Goal: Find specific page/section: Find specific page/section

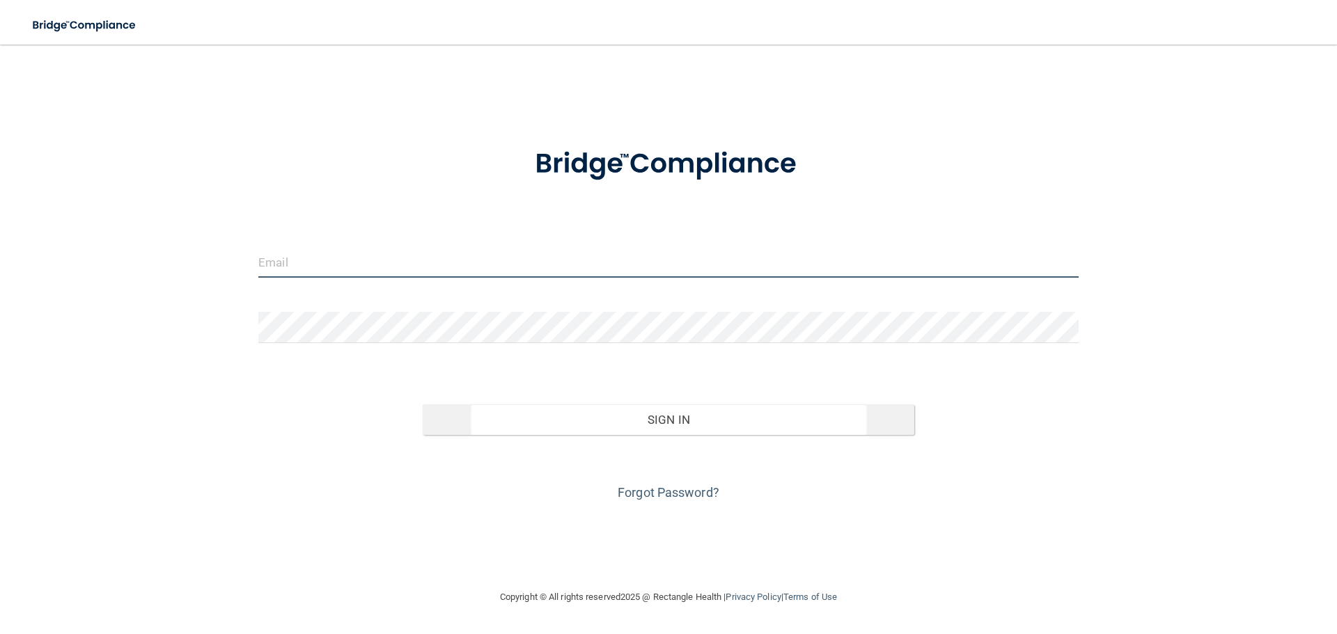
type input "[EMAIL_ADDRESS][DOMAIN_NAME]"
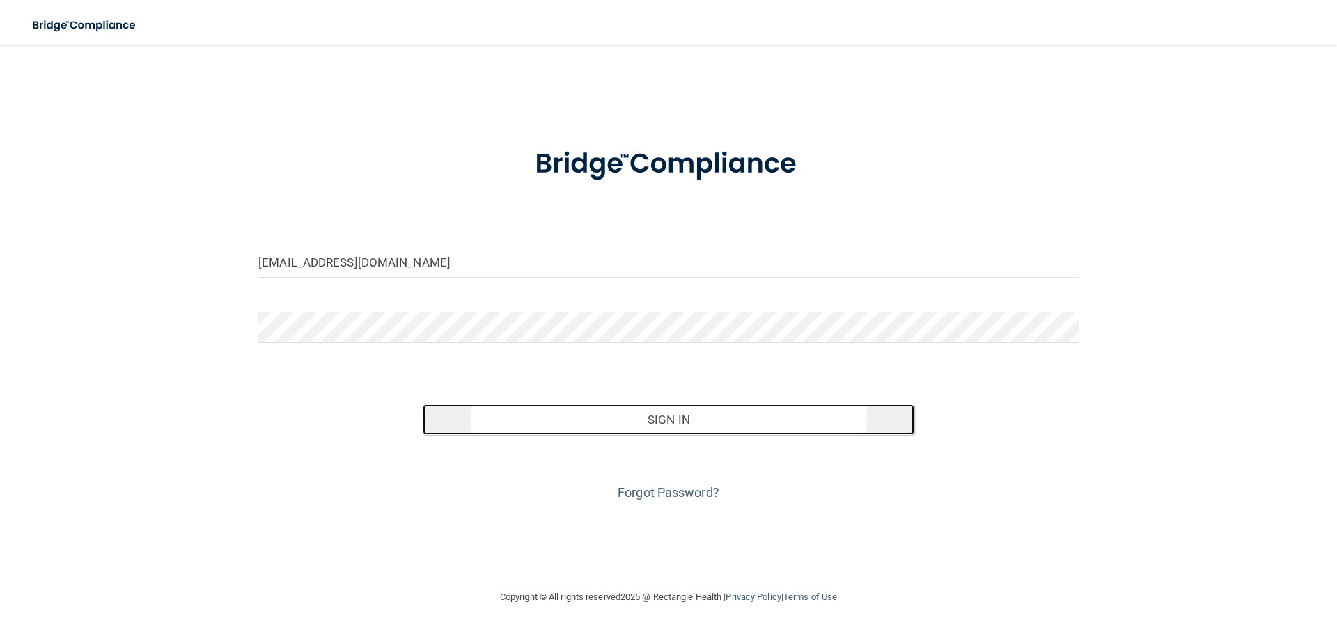
click at [634, 425] on button "Sign In" at bounding box center [669, 419] width 492 height 31
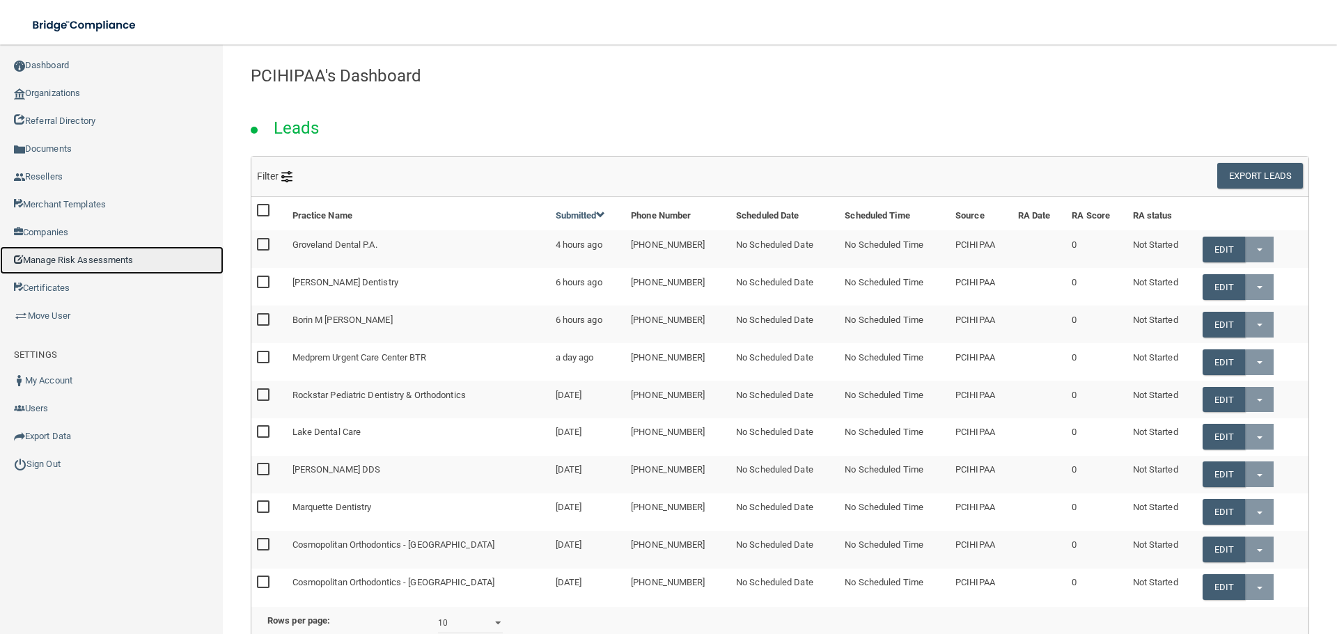
click at [90, 262] on link "Manage Risk Assessments" at bounding box center [111, 260] width 223 height 28
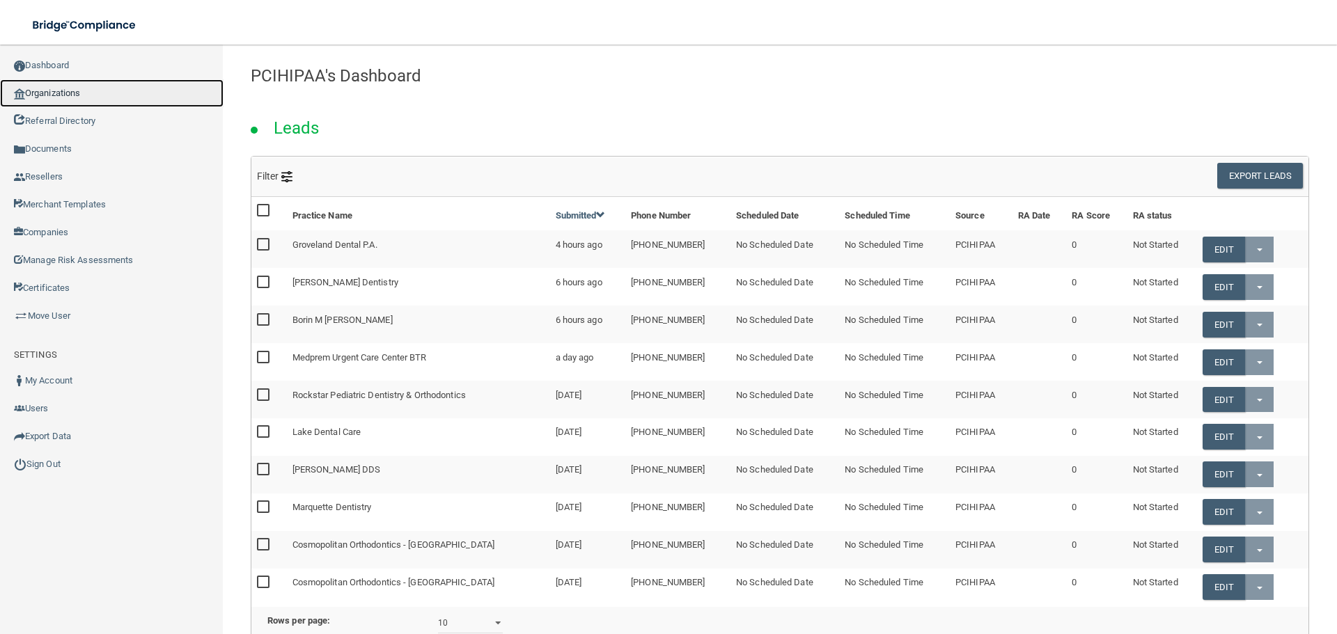
click at [80, 95] on link "Organizations" at bounding box center [111, 93] width 223 height 28
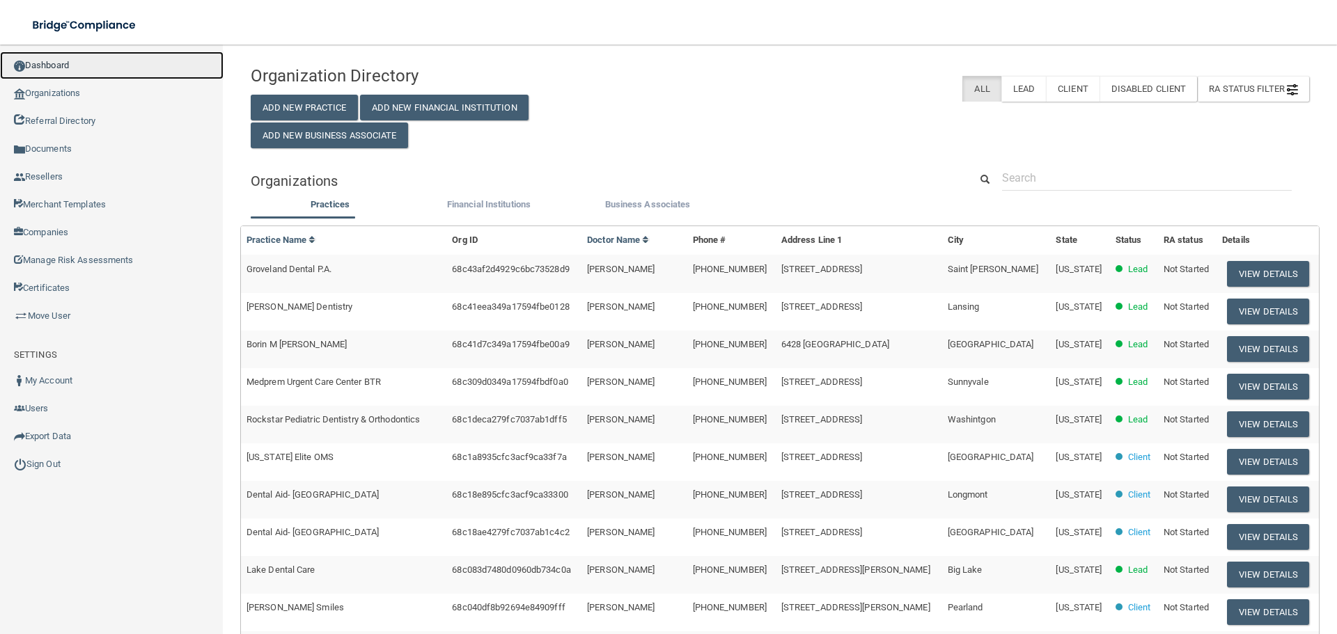
click at [92, 68] on link "Dashboard" at bounding box center [111, 66] width 223 height 28
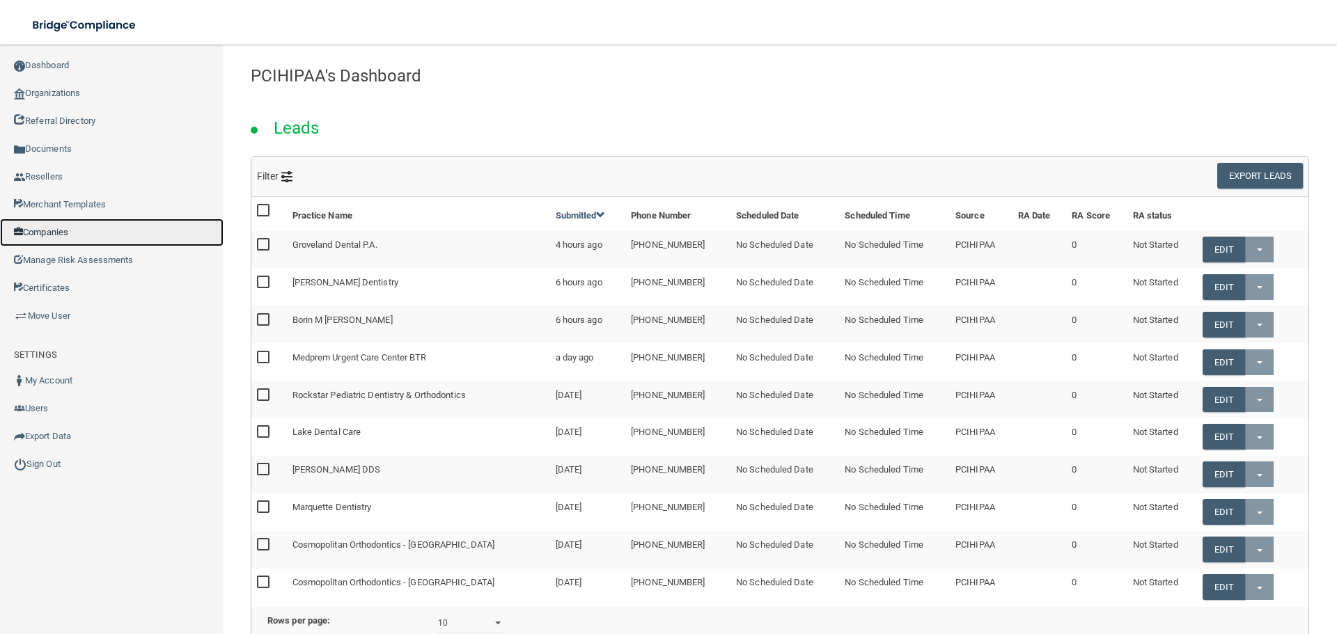
click at [76, 230] on link "Companies" at bounding box center [111, 233] width 223 height 28
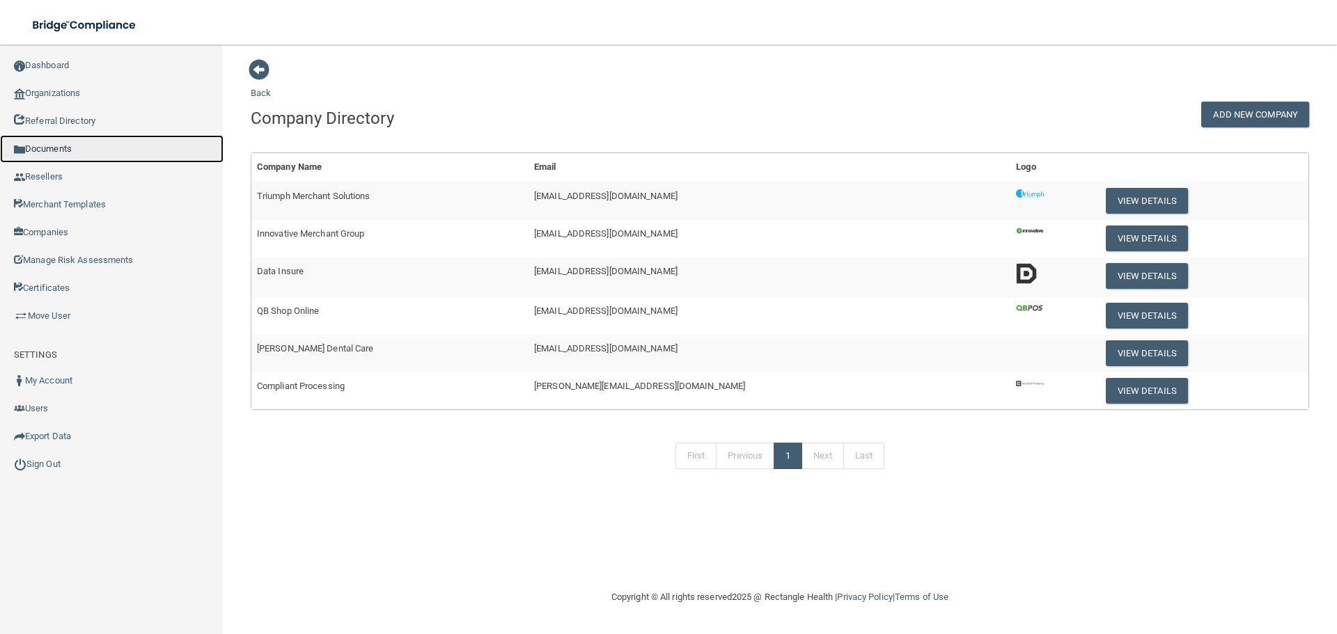
click at [70, 137] on link "Documents" at bounding box center [111, 149] width 223 height 28
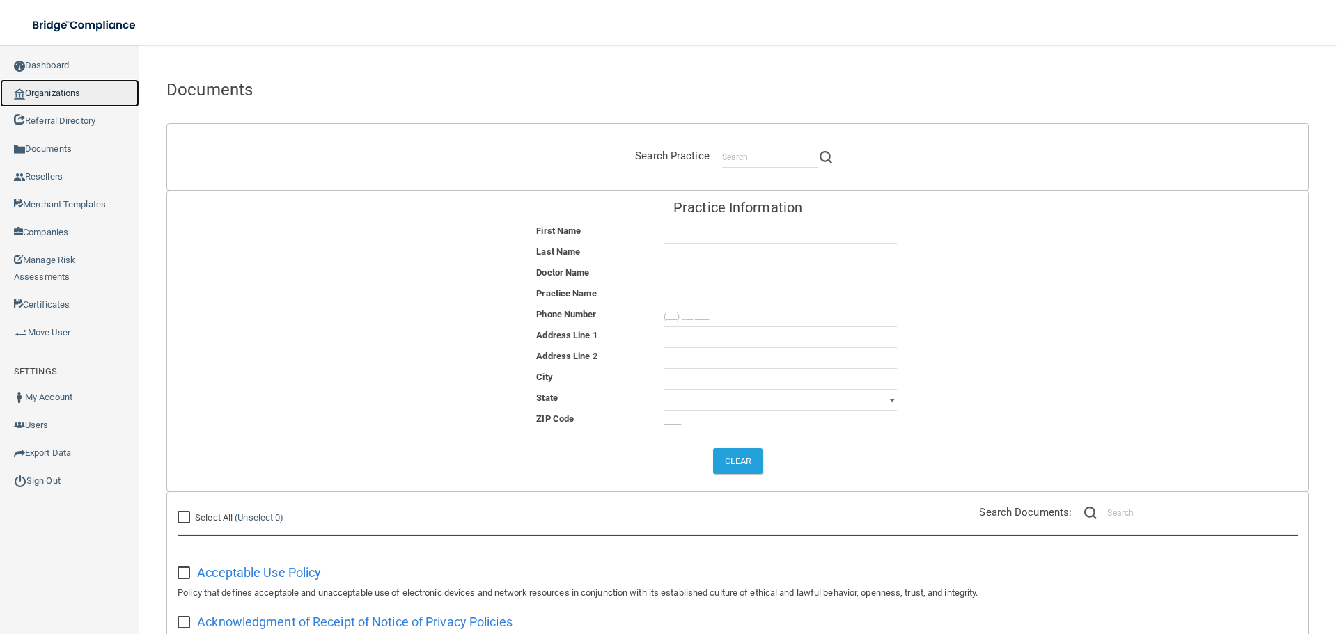
click at [69, 91] on link "Organizations" at bounding box center [69, 93] width 139 height 28
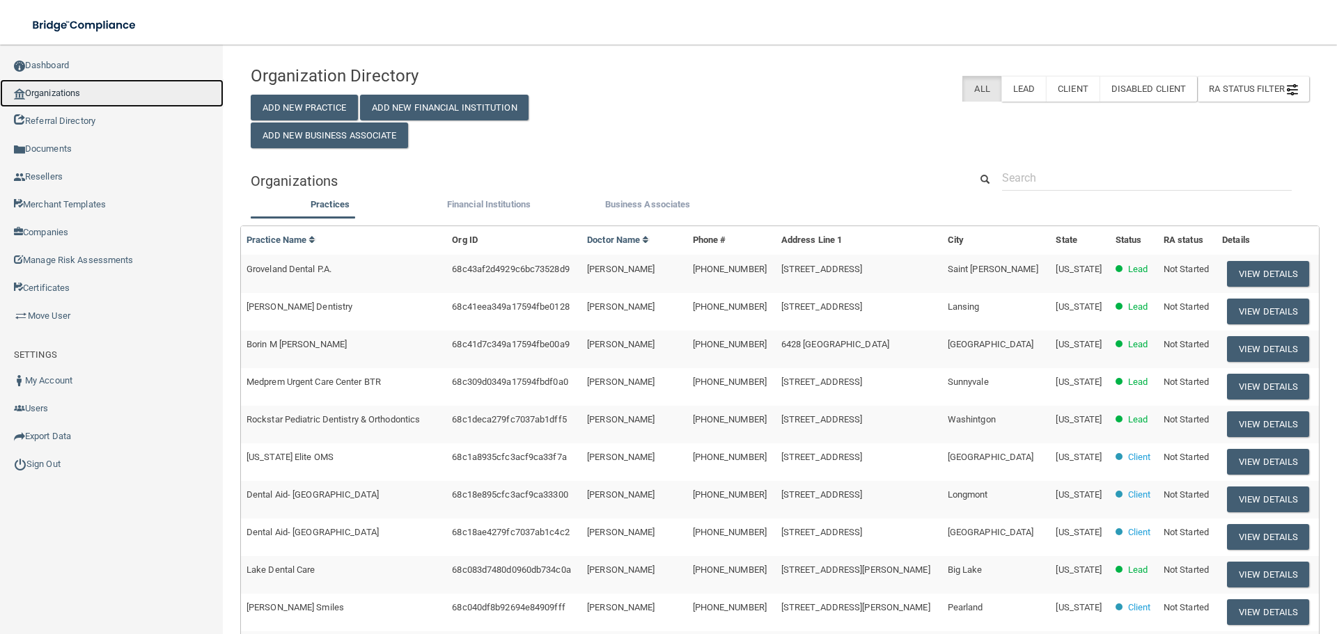
scroll to position [283, 0]
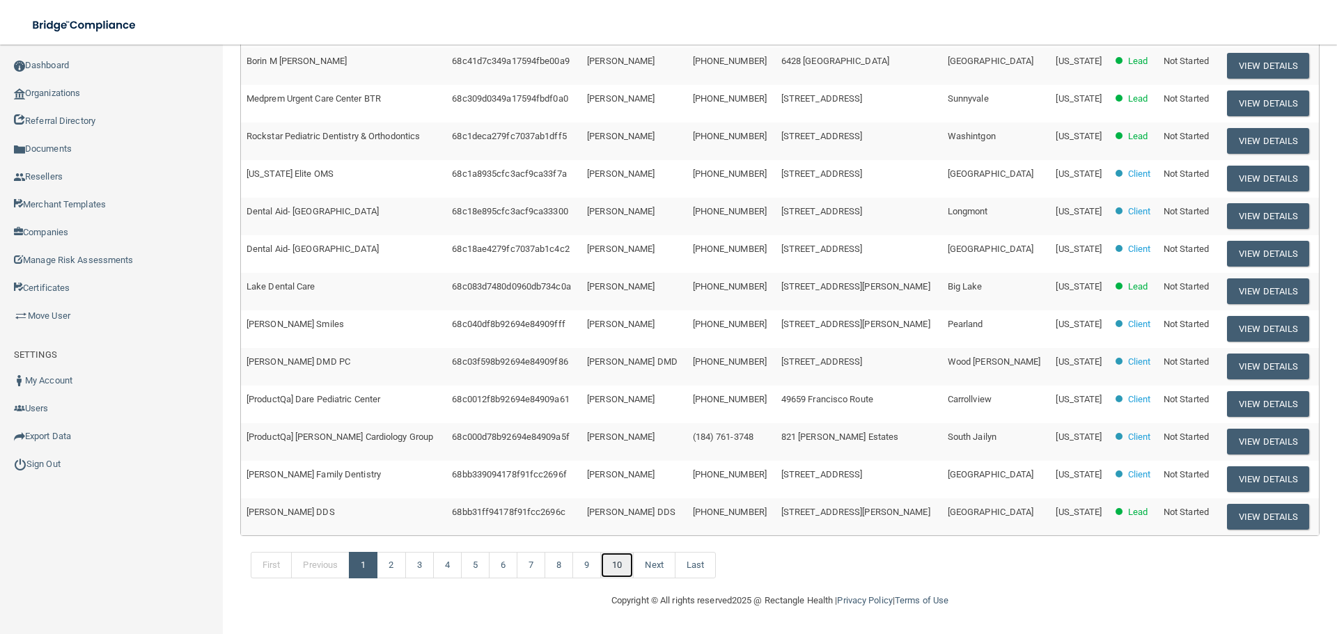
click at [620, 565] on link "10" at bounding box center [616, 565] width 33 height 26
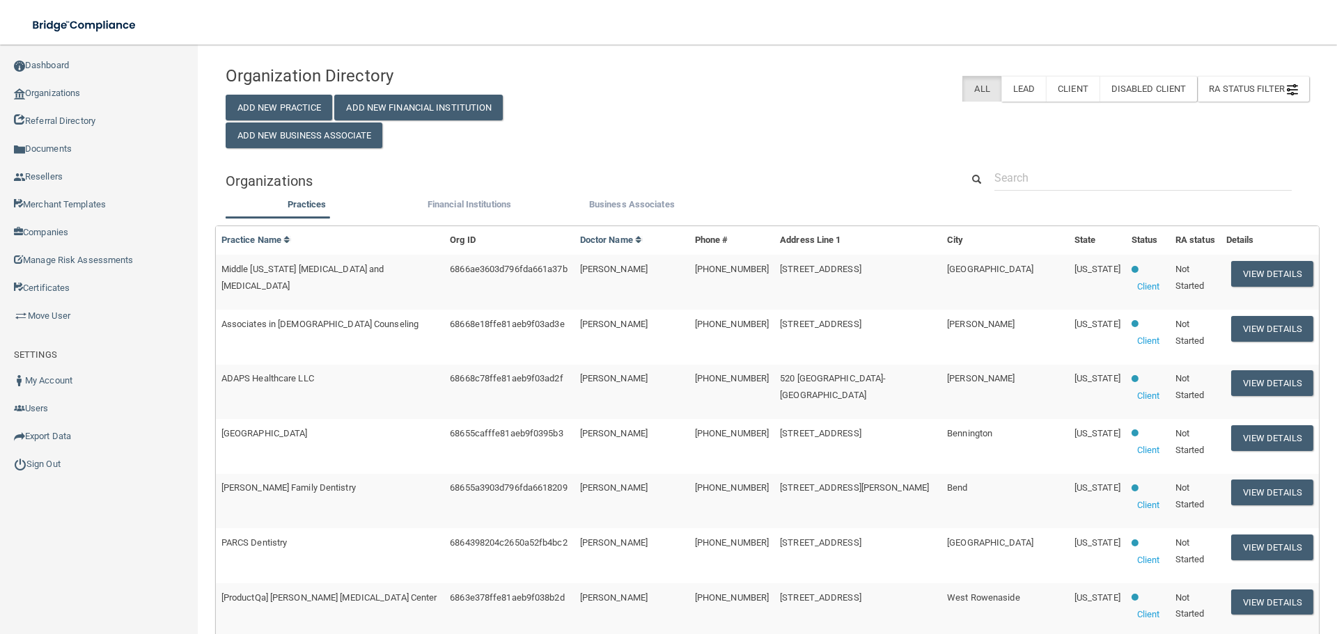
click at [531, 143] on div "Organization Directory Add New Practice Add New Financial Institution Add New B…" at bounding box center [399, 103] width 368 height 90
click at [1265, 86] on span "RA Status Filter" at bounding box center [1253, 89] width 89 height 10
click at [1016, 94] on label "Lead" at bounding box center [1025, 89] width 45 height 26
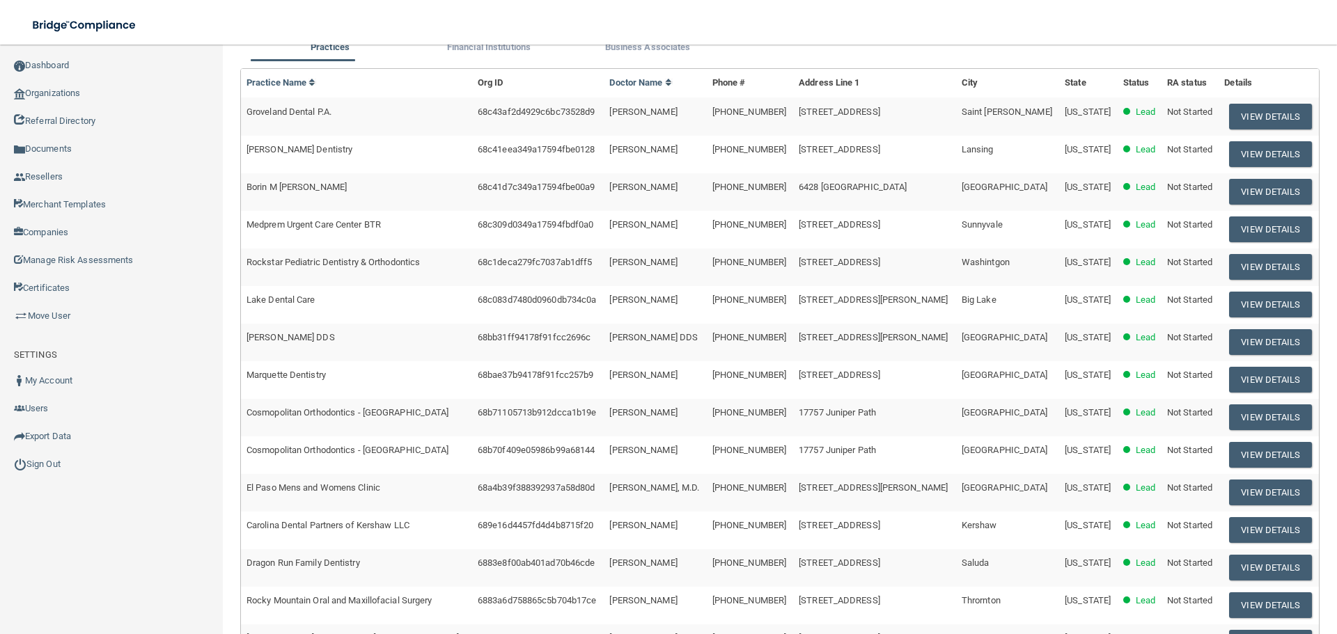
scroll to position [283, 0]
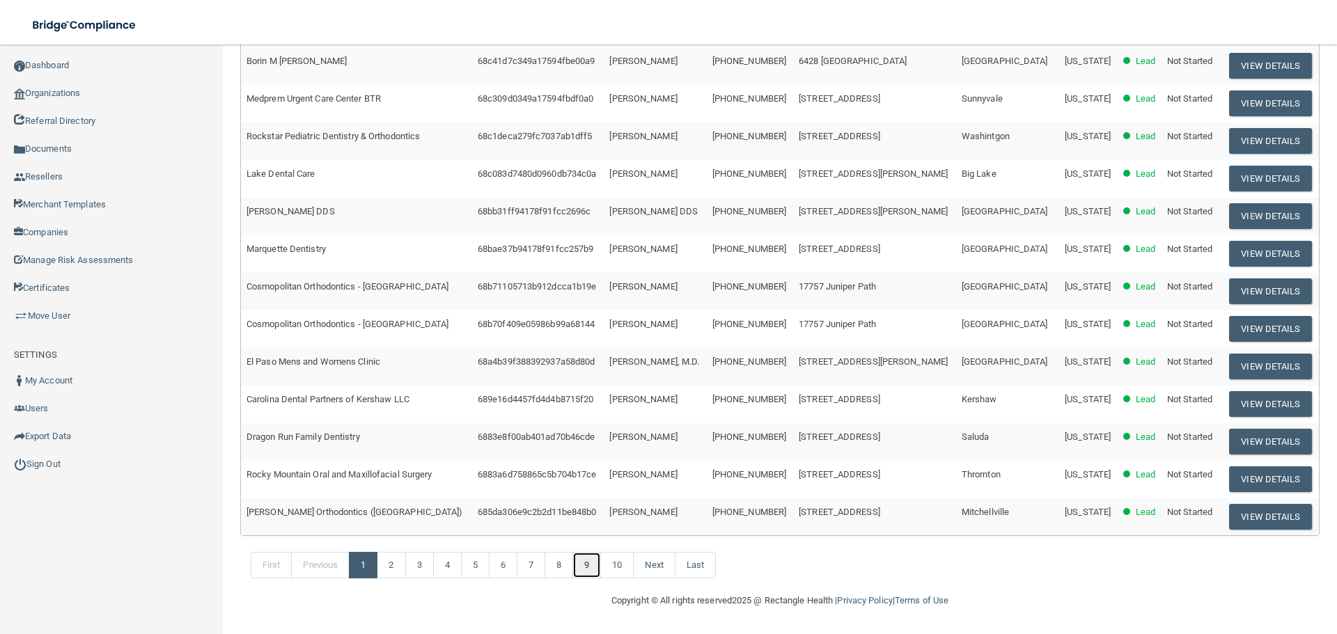
click at [594, 556] on link "9" at bounding box center [586, 565] width 29 height 26
click at [614, 563] on link "12" at bounding box center [598, 565] width 33 height 26
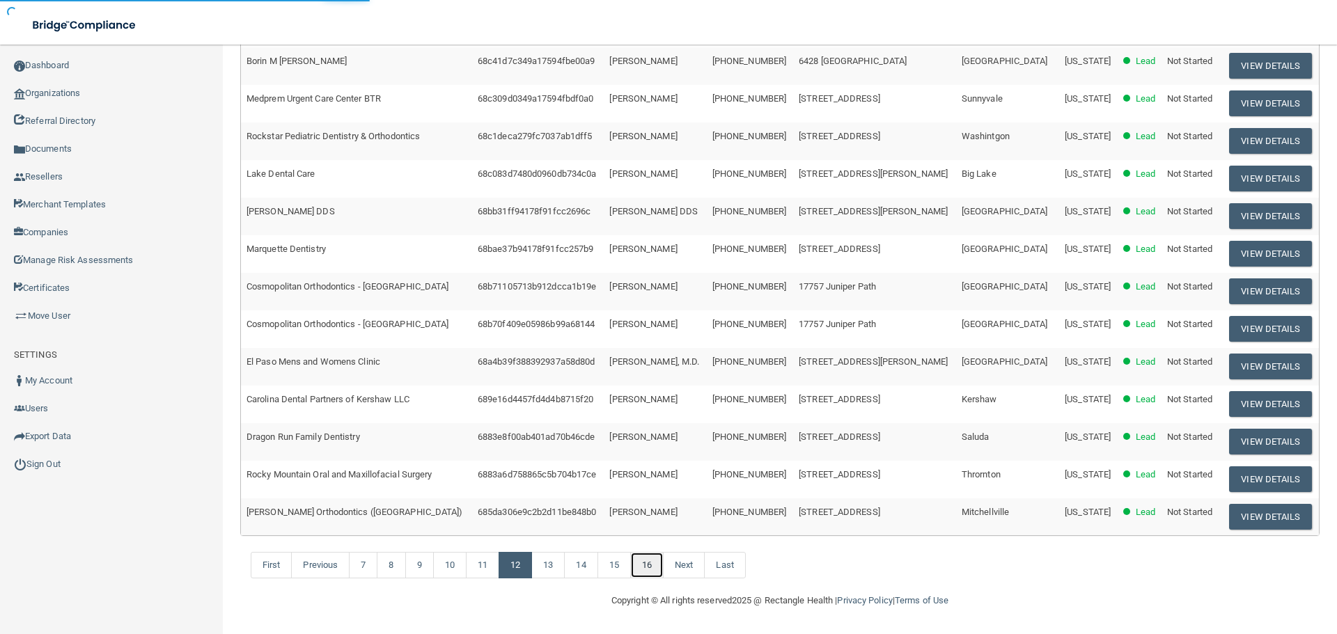
click at [643, 566] on link "16" at bounding box center [646, 565] width 33 height 26
click at [643, 566] on link "19" at bounding box center [628, 565] width 33 height 26
click at [644, 566] on link "19" at bounding box center [628, 565] width 33 height 26
click at [652, 565] on link "20" at bounding box center [661, 565] width 33 height 26
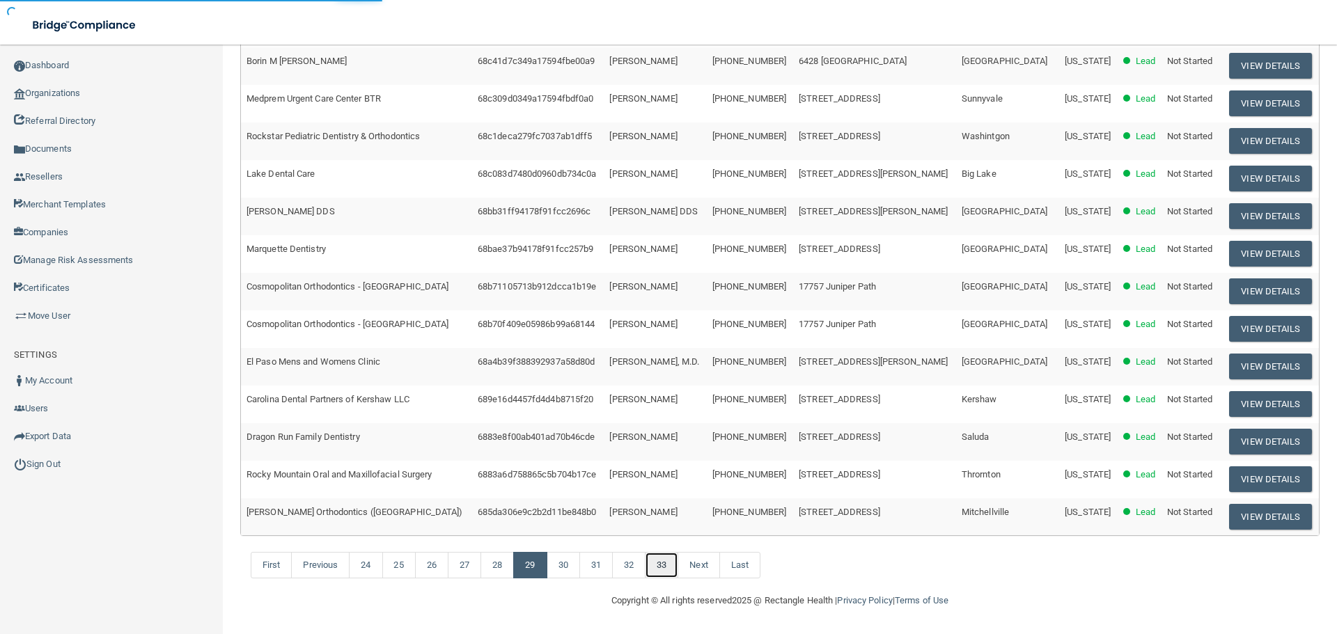
click at [654, 565] on link "33" at bounding box center [661, 565] width 33 height 26
click at [654, 565] on link "37" at bounding box center [661, 565] width 33 height 26
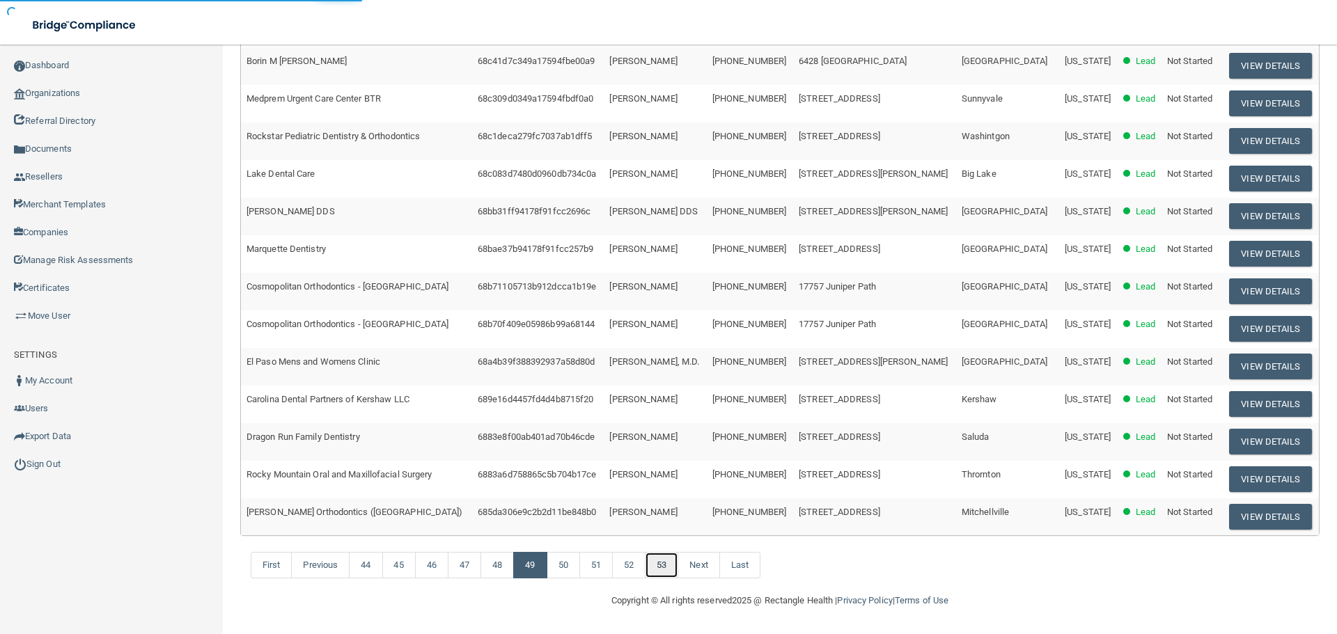
click at [654, 565] on link "53" at bounding box center [661, 565] width 33 height 26
click at [654, 565] on link "61" at bounding box center [661, 565] width 33 height 26
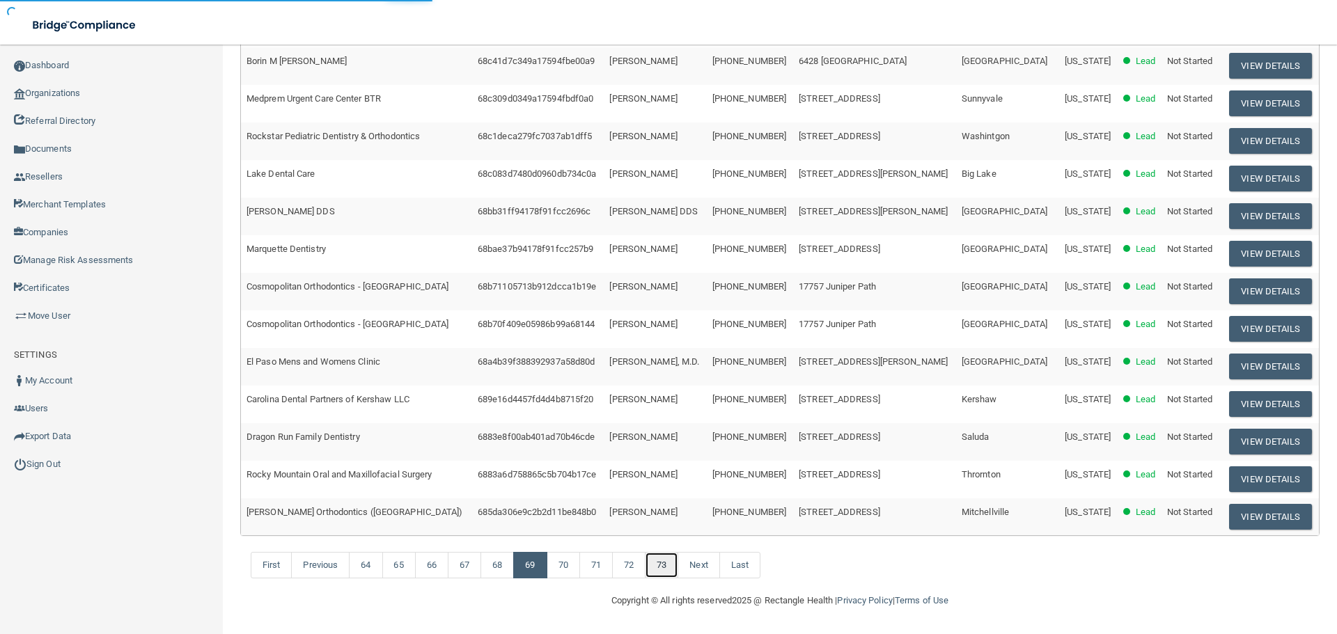
click at [657, 565] on link "73" at bounding box center [661, 565] width 33 height 26
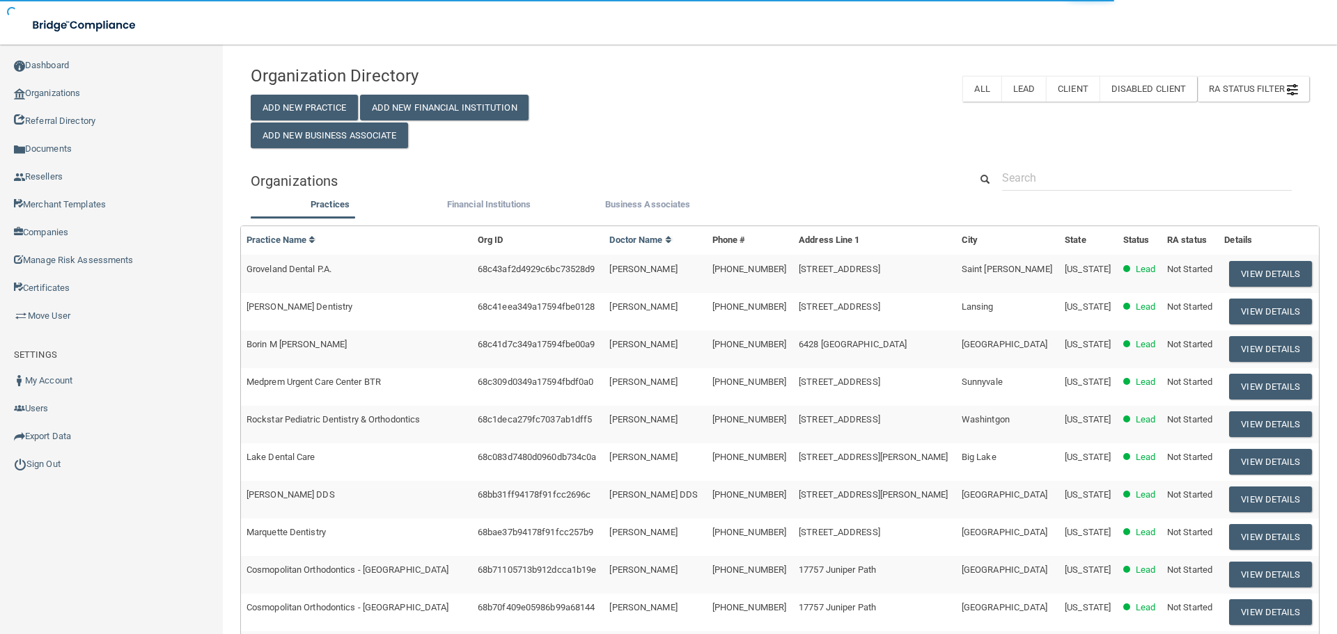
click at [732, 149] on div "Organization Directory Add New Practice Add New Financial Institution Add New B…" at bounding box center [780, 459] width 1058 height 803
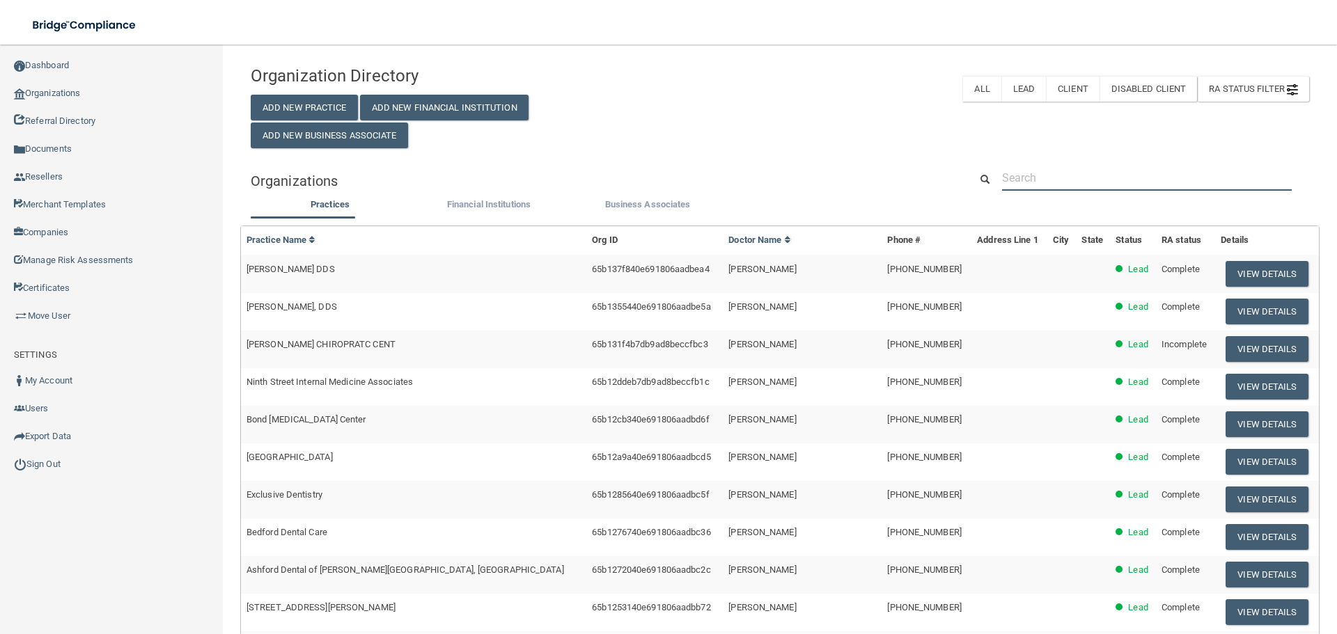
click at [1048, 180] on input "text" at bounding box center [1147, 178] width 290 height 26
paste input "Baymeadows Family Dentistry"
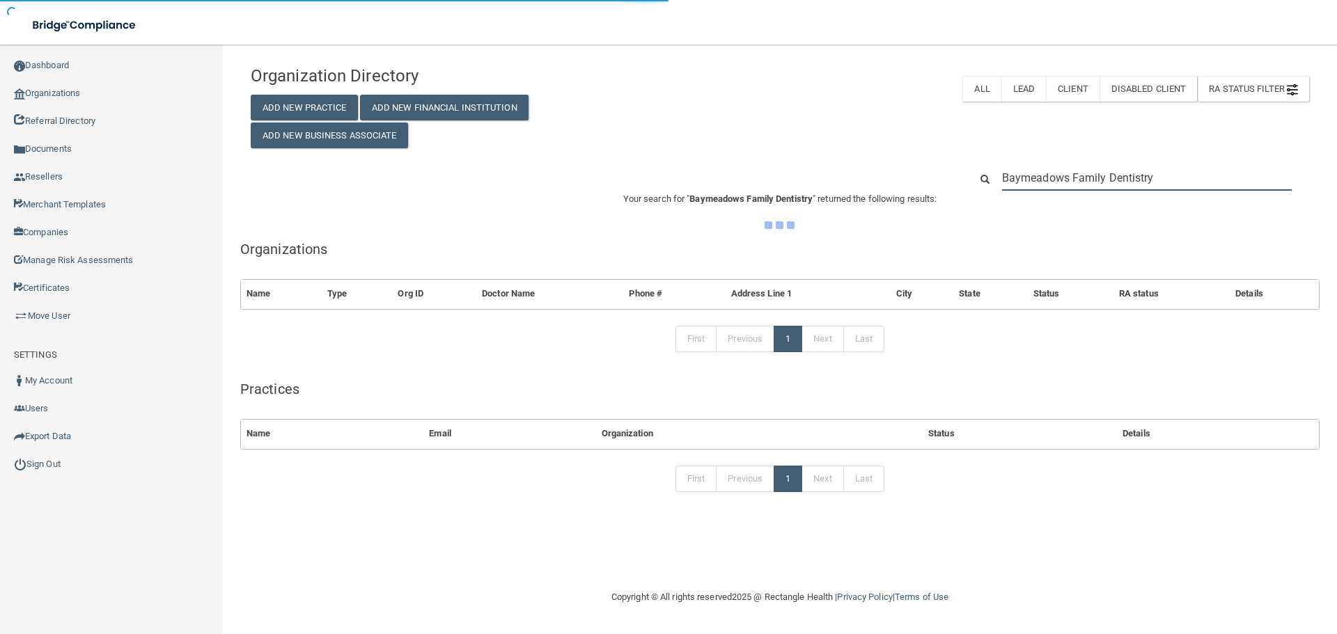
type input "Baymeadows Family Dentistry"
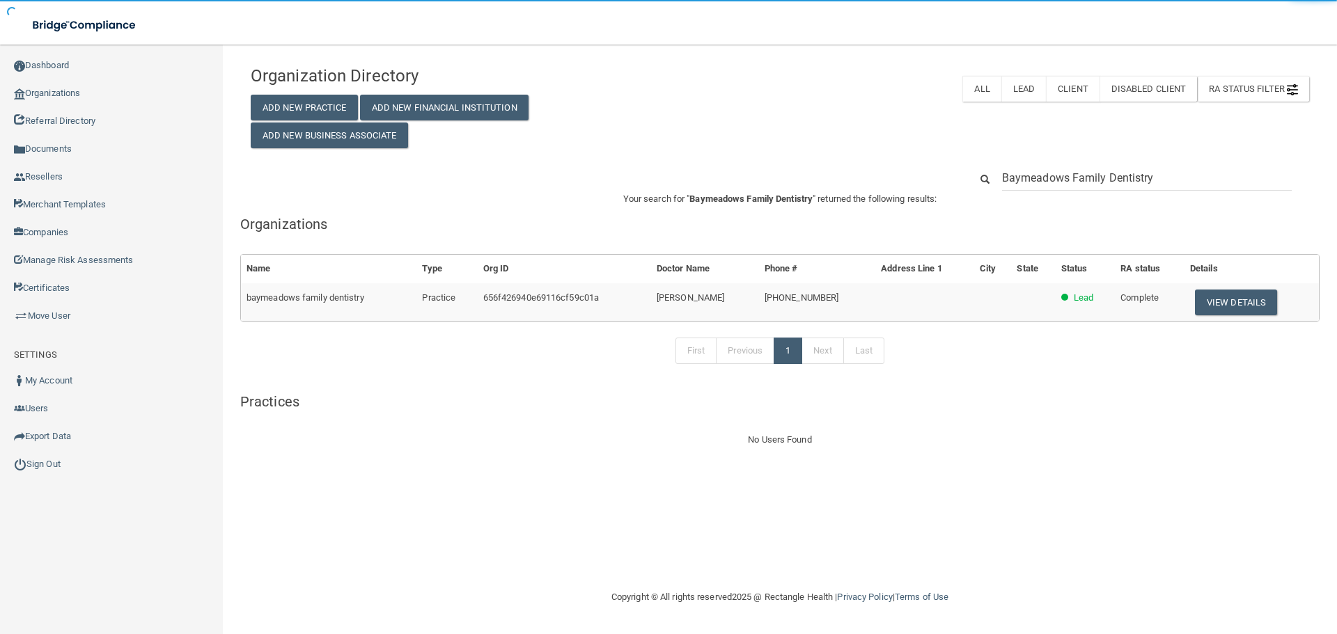
click at [1244, 306] on button "View Details" at bounding box center [1236, 303] width 82 height 26
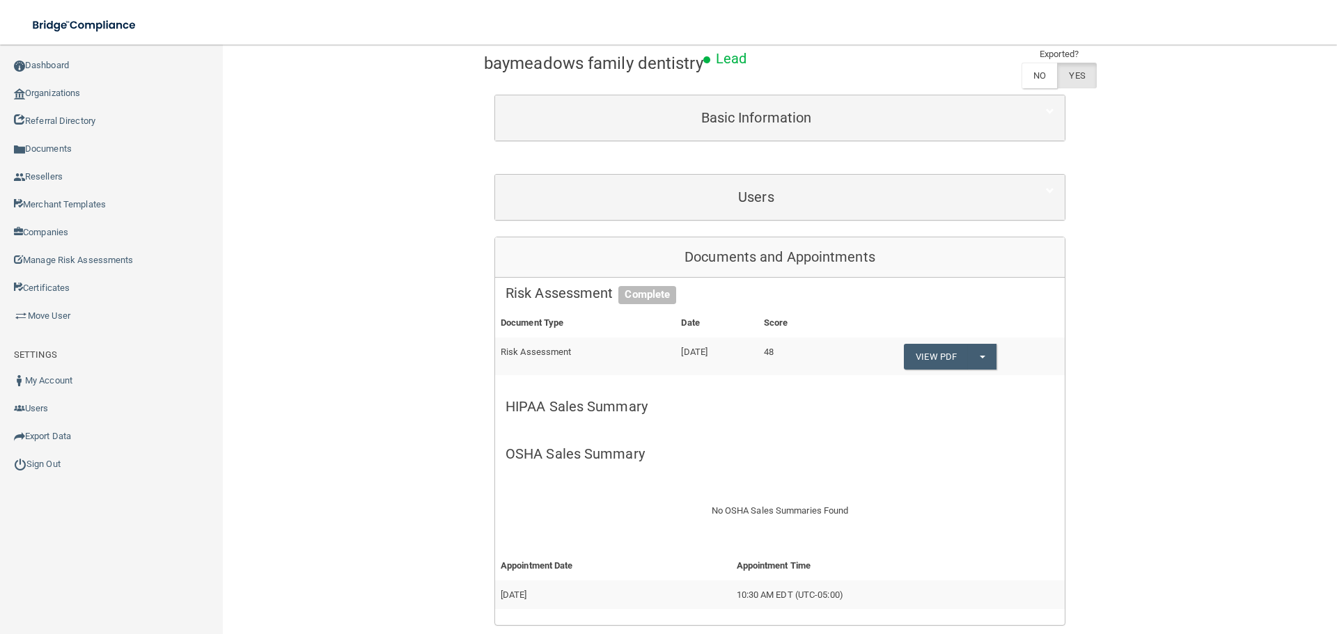
scroll to position [139, 0]
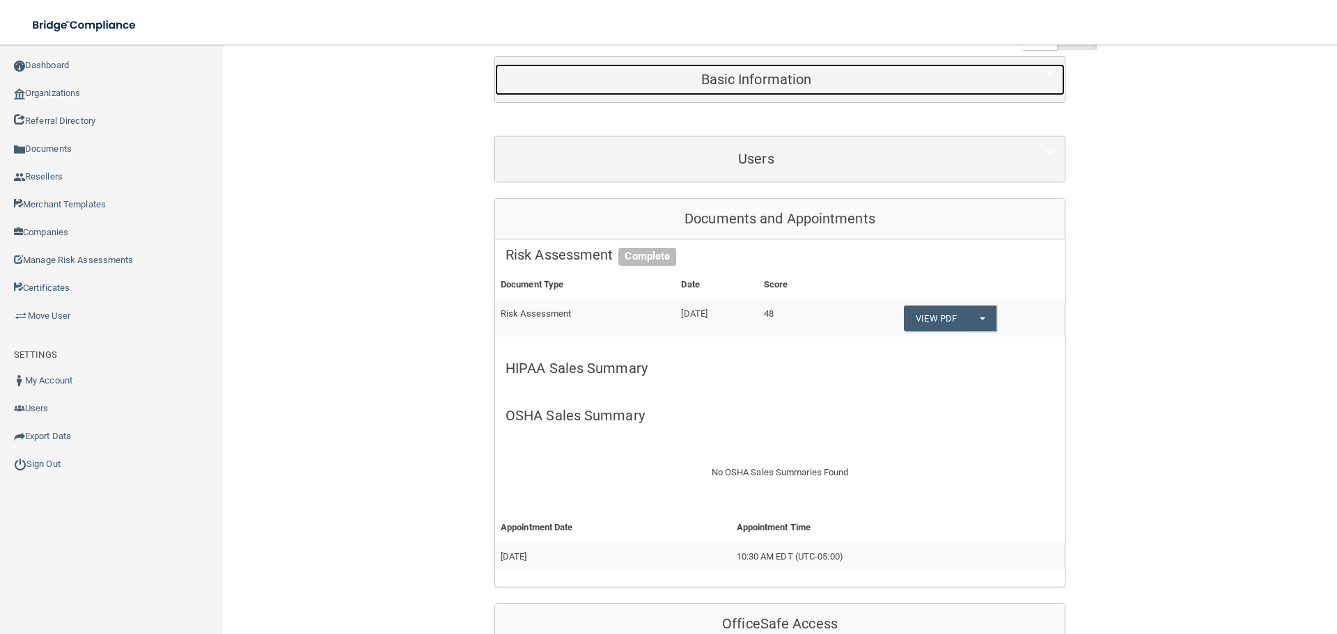
click at [758, 74] on h5 "Basic Information" at bounding box center [755, 79] width 501 height 15
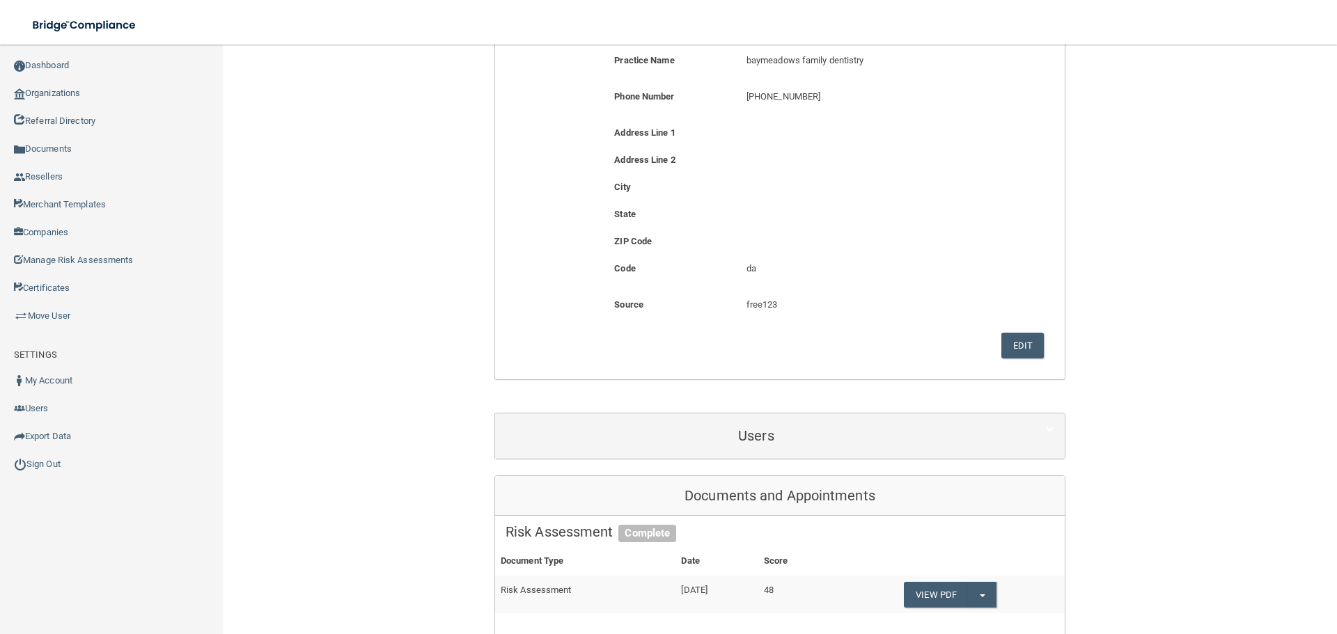
scroll to position [348, 0]
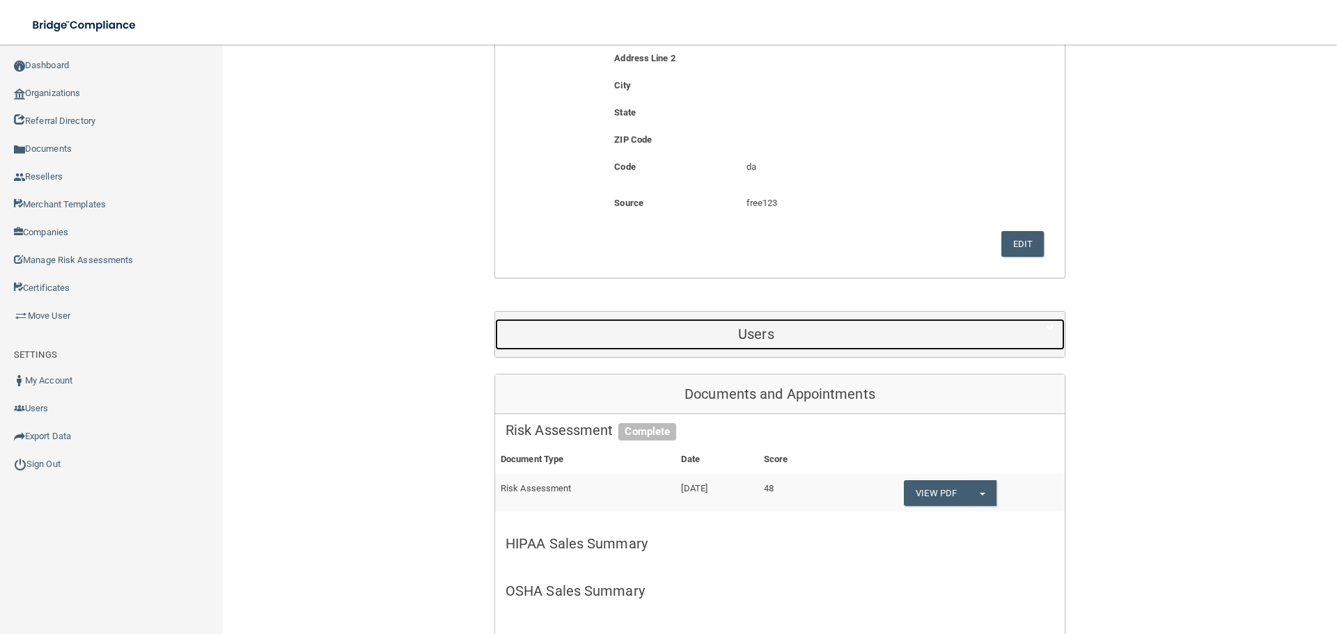
click at [785, 334] on h5 "Users" at bounding box center [755, 334] width 501 height 15
